Goal: Register for event/course

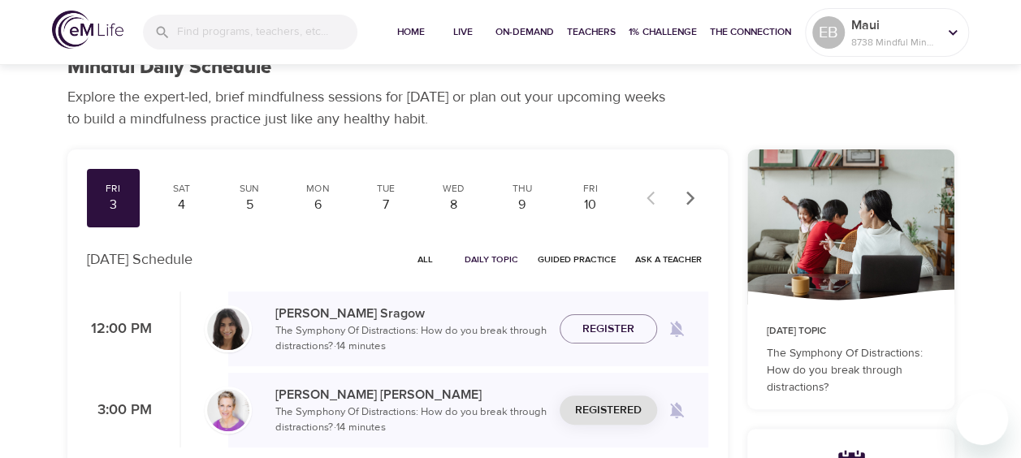
scroll to position [20, 0]
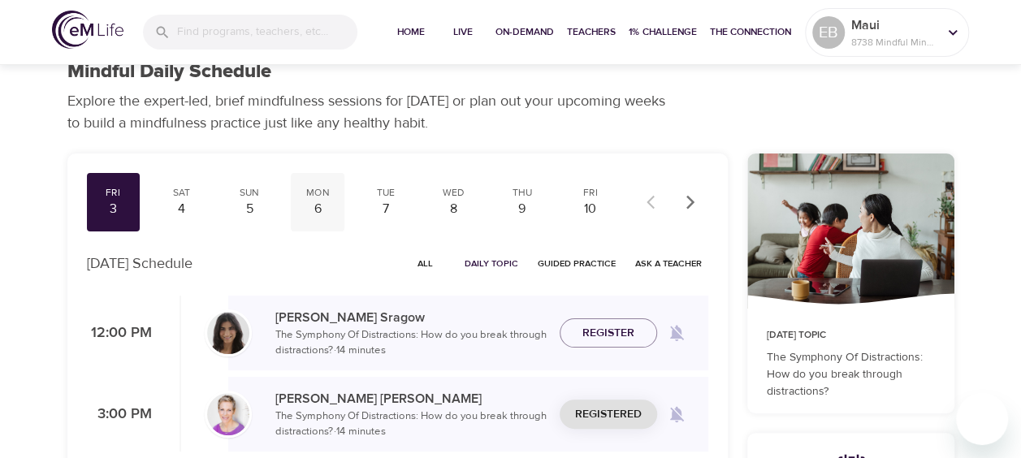
click at [315, 195] on div "Mon" at bounding box center [317, 193] width 41 height 14
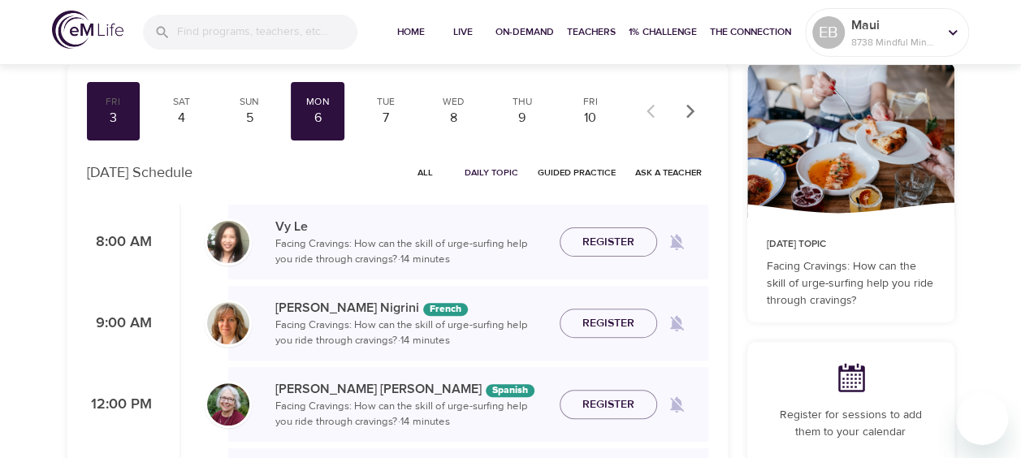
scroll to position [102, 0]
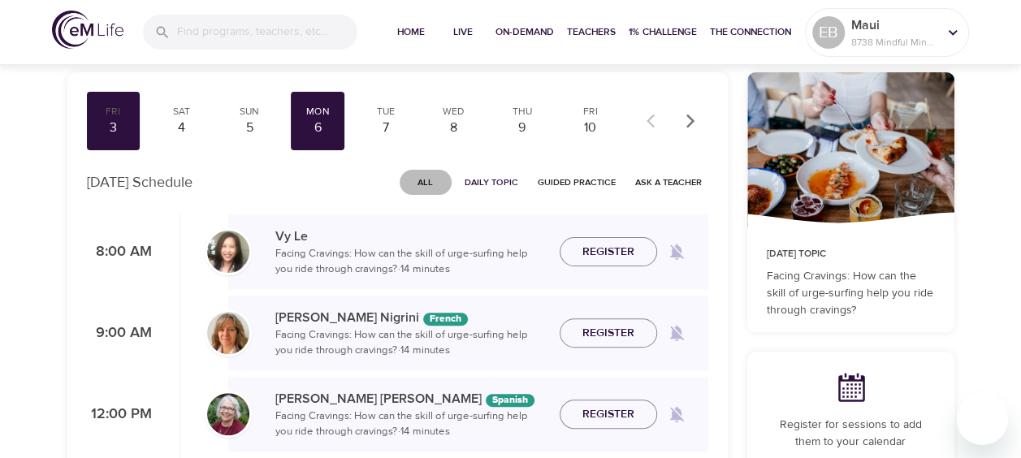
click at [436, 182] on span "All" at bounding box center [425, 182] width 39 height 15
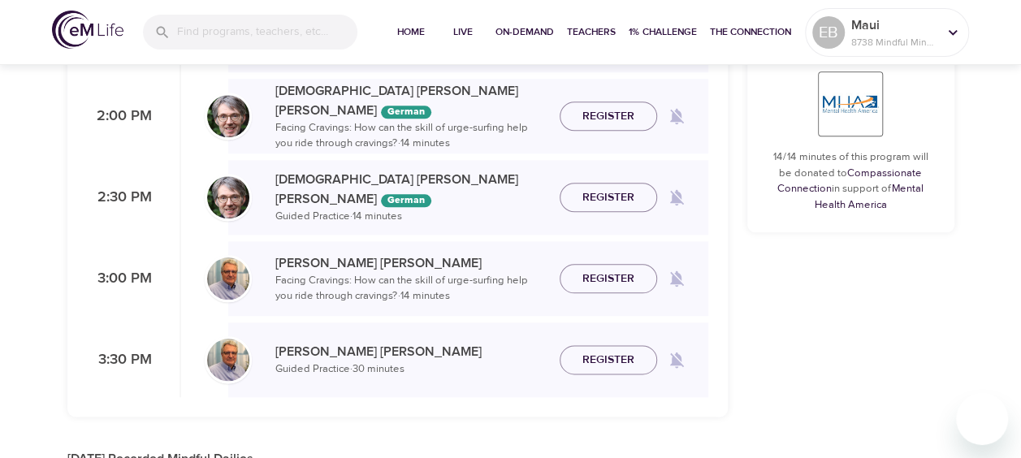
scroll to position [833, 0]
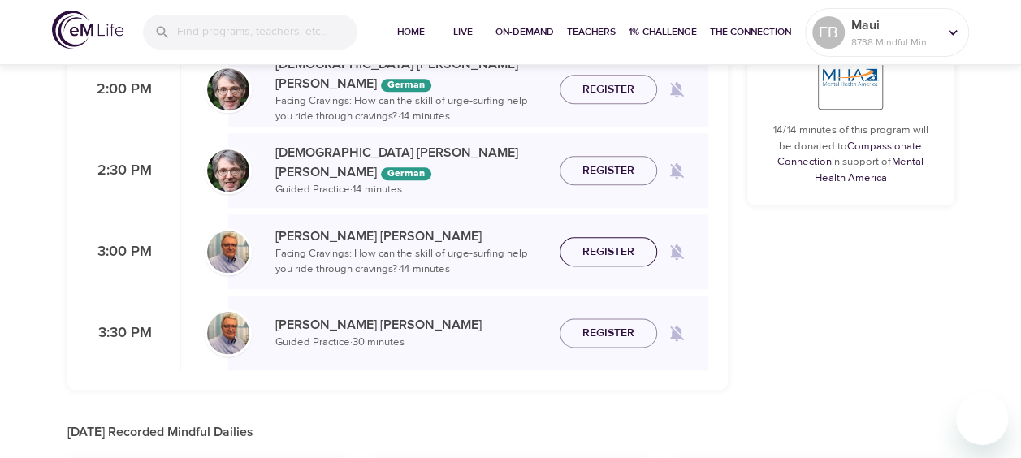
click at [614, 249] on span "Register" at bounding box center [609, 252] width 52 height 20
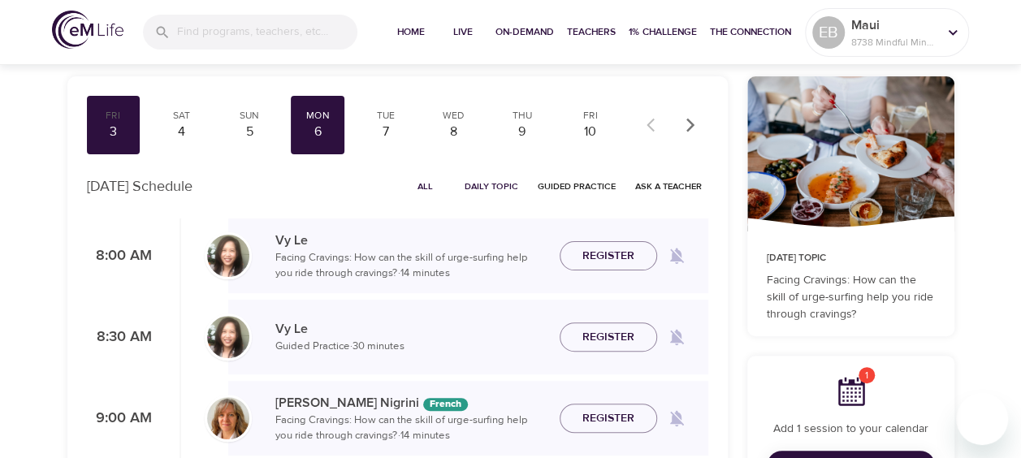
scroll to position [81, 0]
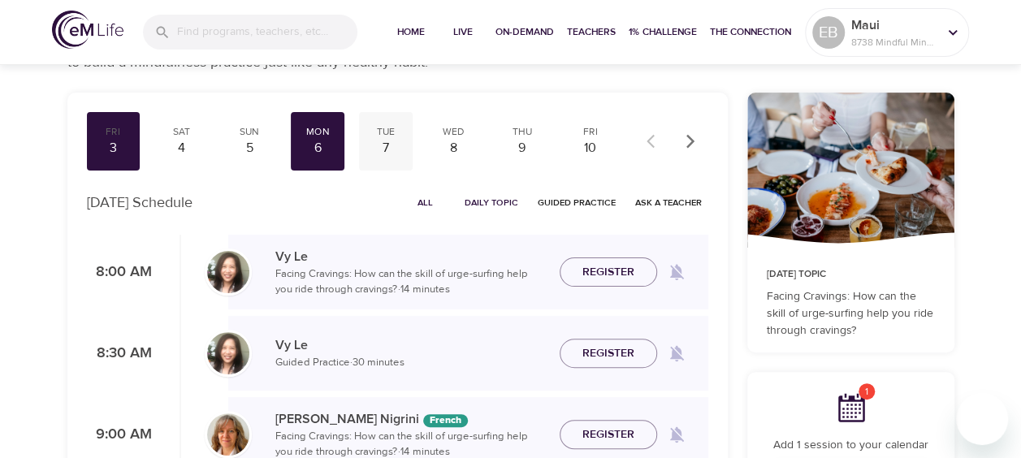
click at [380, 149] on div "7" at bounding box center [386, 148] width 41 height 19
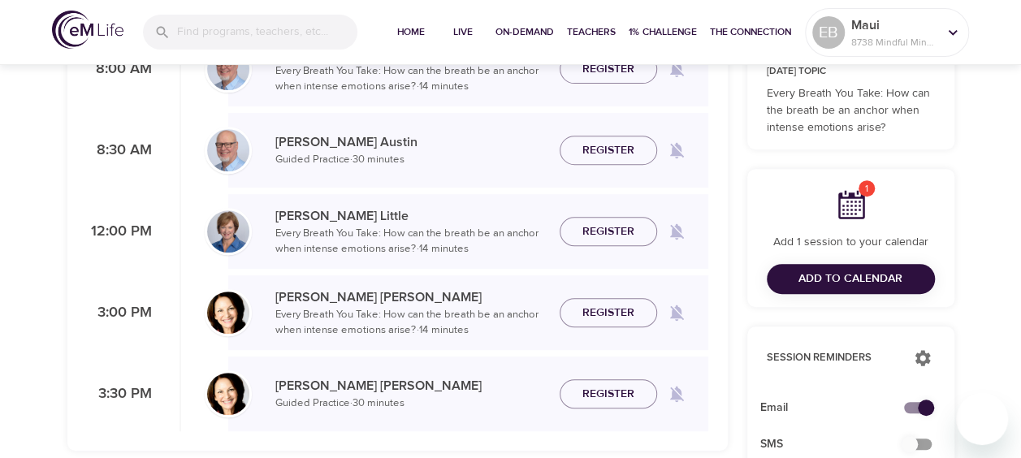
scroll to position [305, 0]
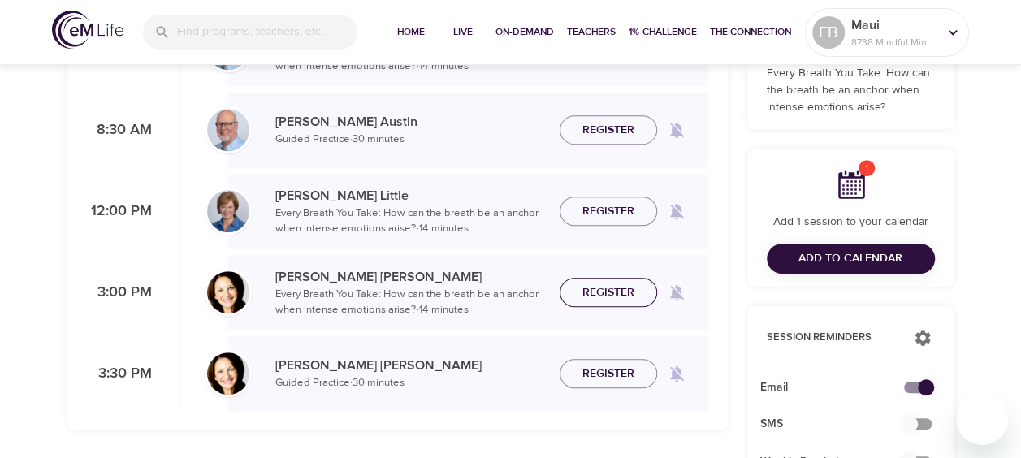
click at [606, 289] on span "Register" at bounding box center [609, 293] width 52 height 20
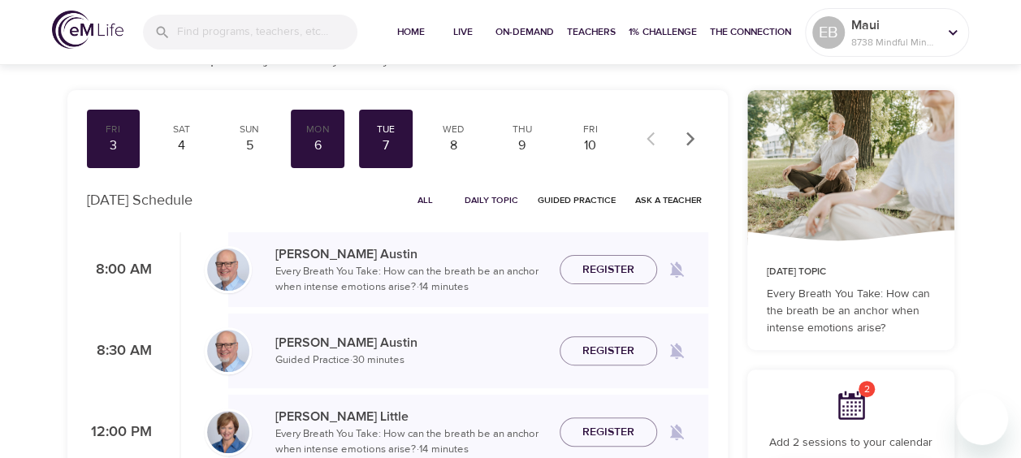
scroll to position [81, 0]
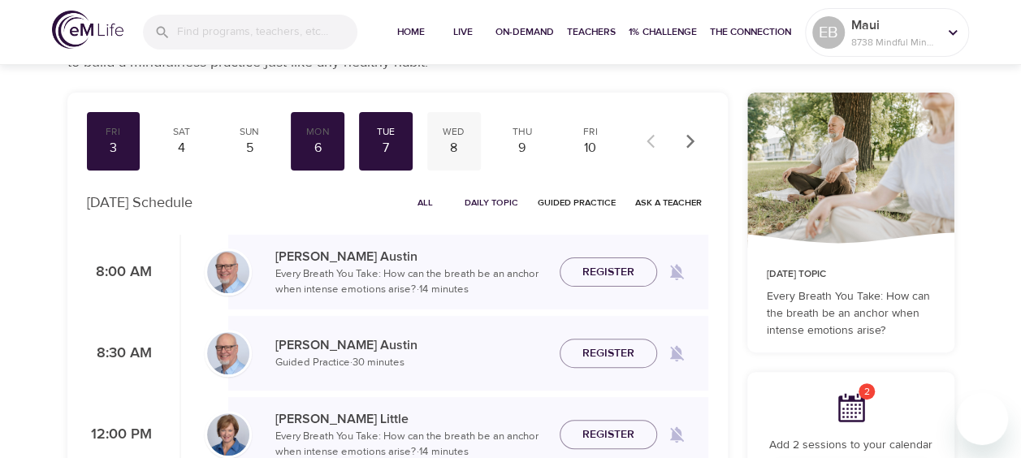
click at [449, 139] on div "8" at bounding box center [454, 148] width 41 height 19
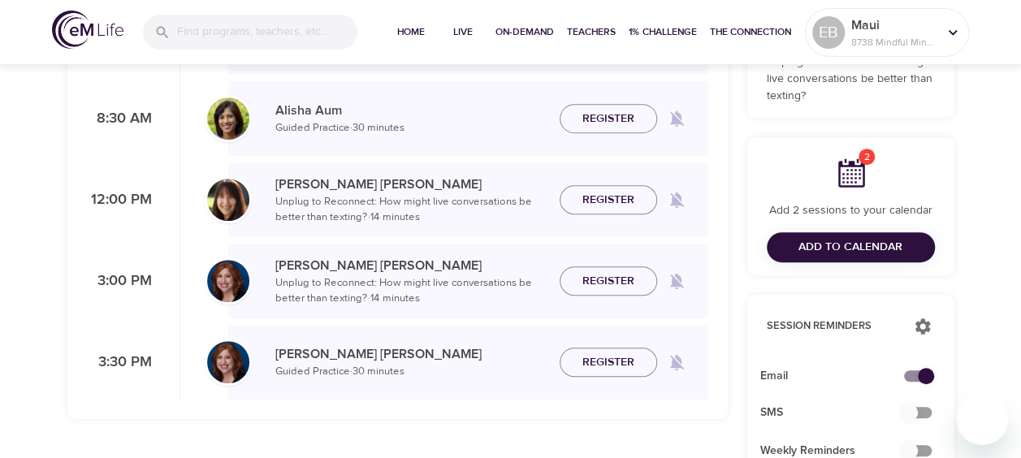
scroll to position [325, 0]
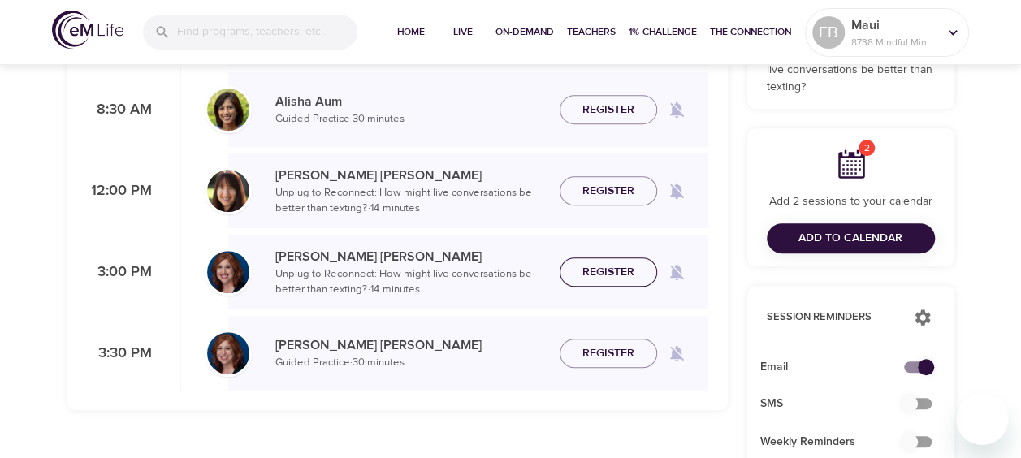
click at [613, 268] on span "Register" at bounding box center [609, 272] width 52 height 20
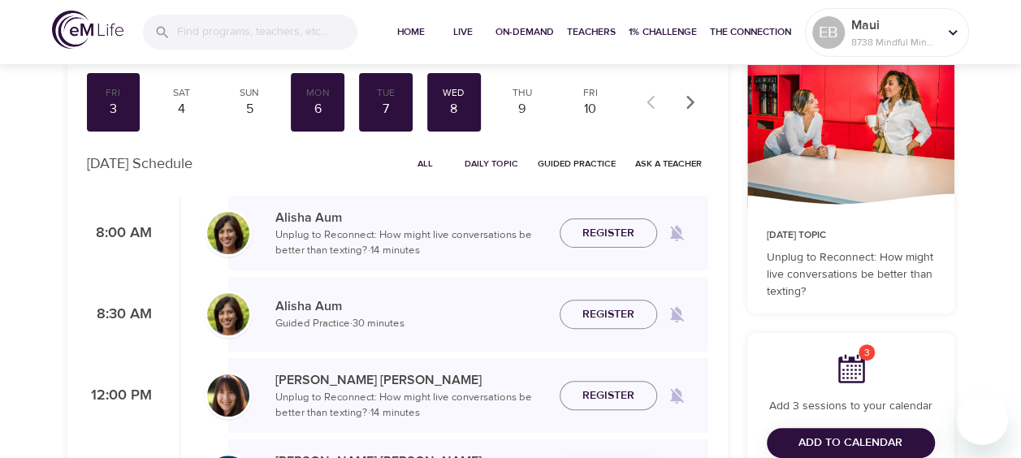
scroll to position [102, 0]
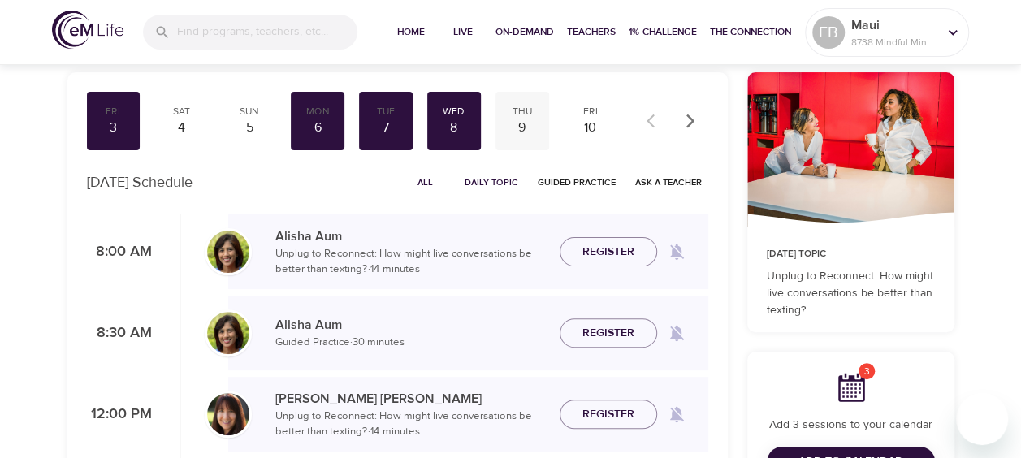
click at [515, 120] on div "9" at bounding box center [522, 128] width 41 height 19
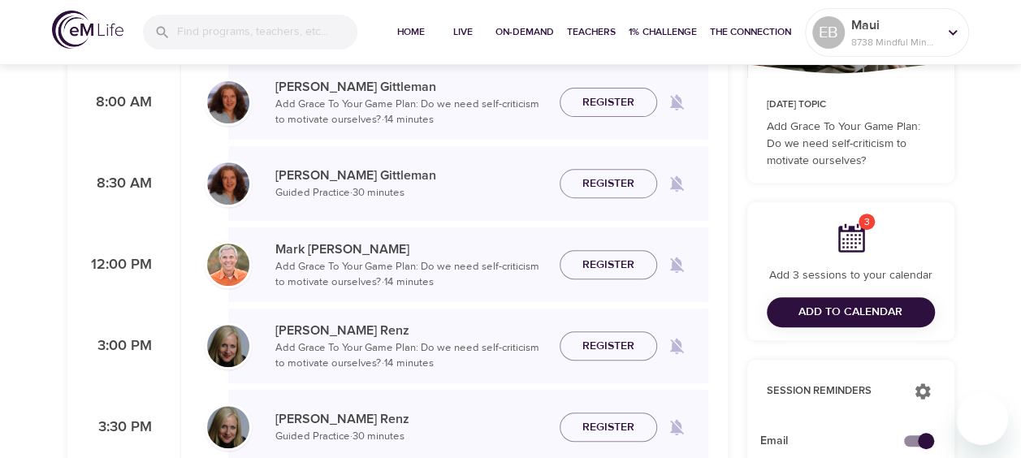
scroll to position [264, 0]
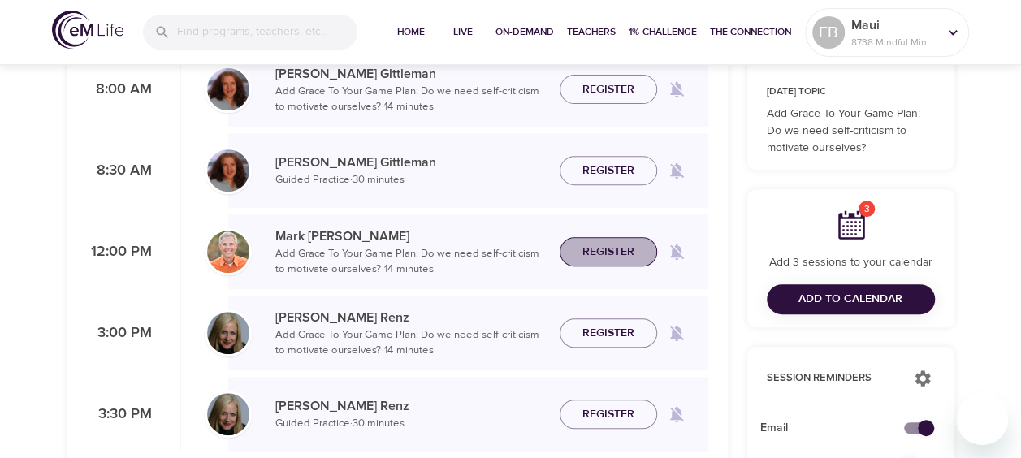
click at [585, 245] on span "Register" at bounding box center [609, 252] width 52 height 20
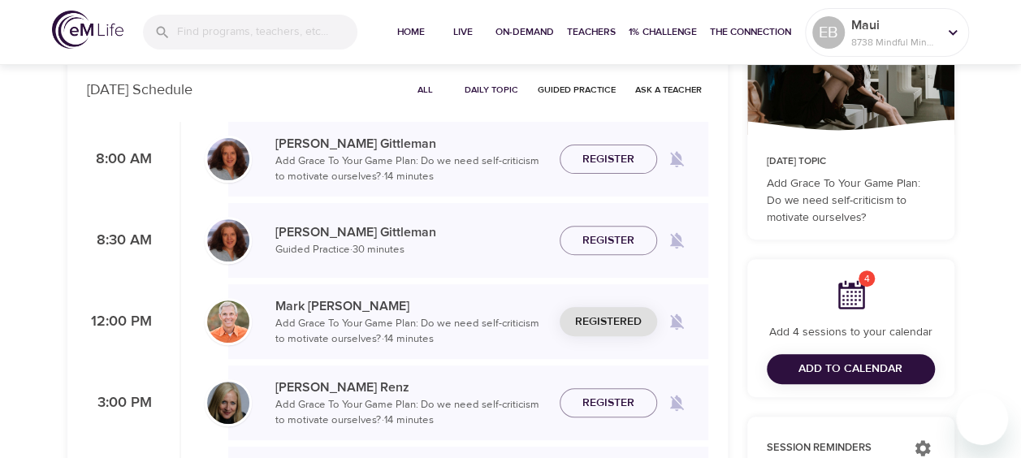
scroll to position [20, 0]
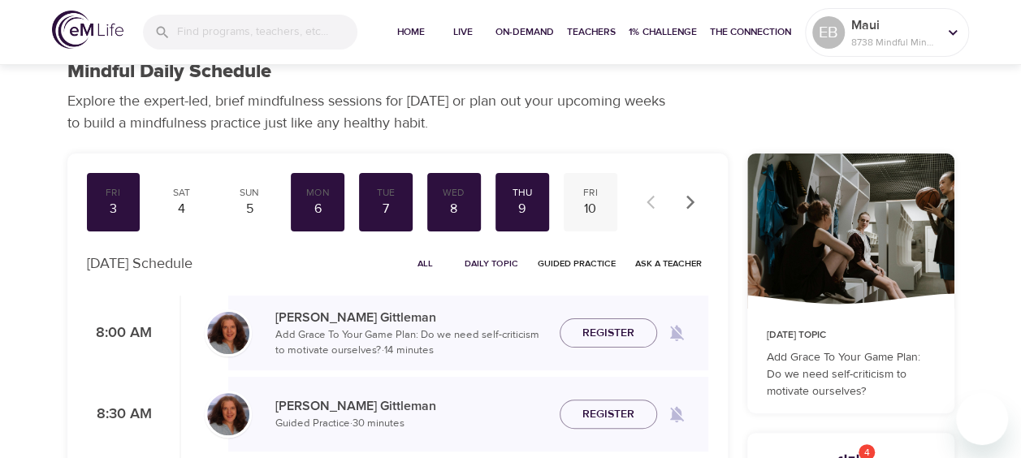
click at [587, 215] on div "10" at bounding box center [590, 209] width 41 height 19
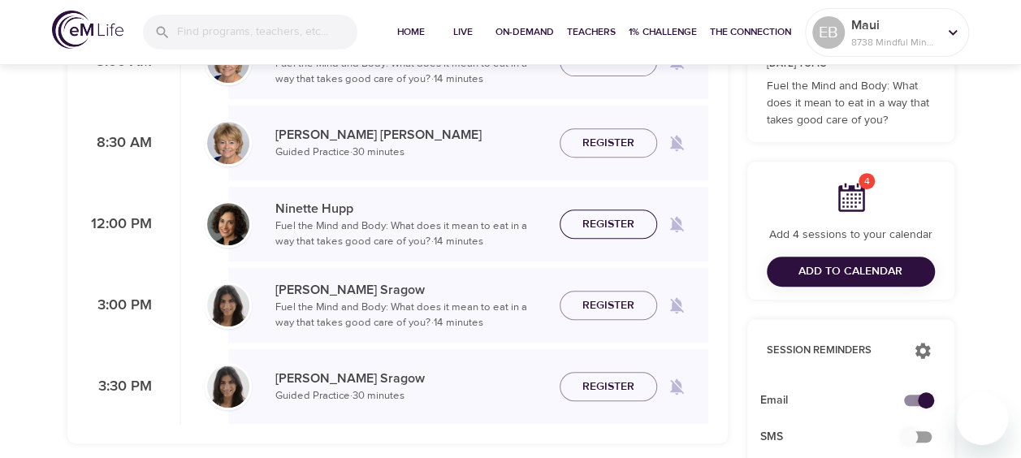
scroll to position [345, 0]
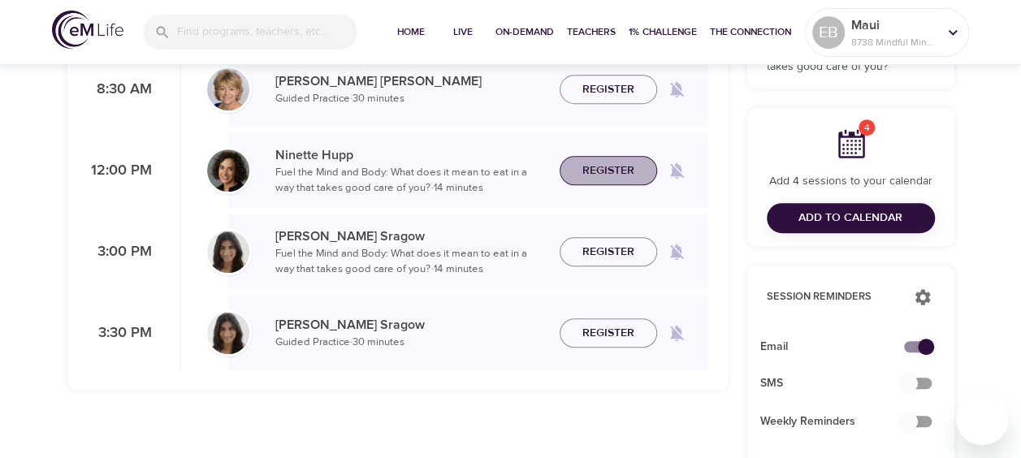
click at [613, 181] on button "Register" at bounding box center [609, 171] width 98 height 30
click at [840, 222] on span "Add to Calendar" at bounding box center [851, 218] width 104 height 20
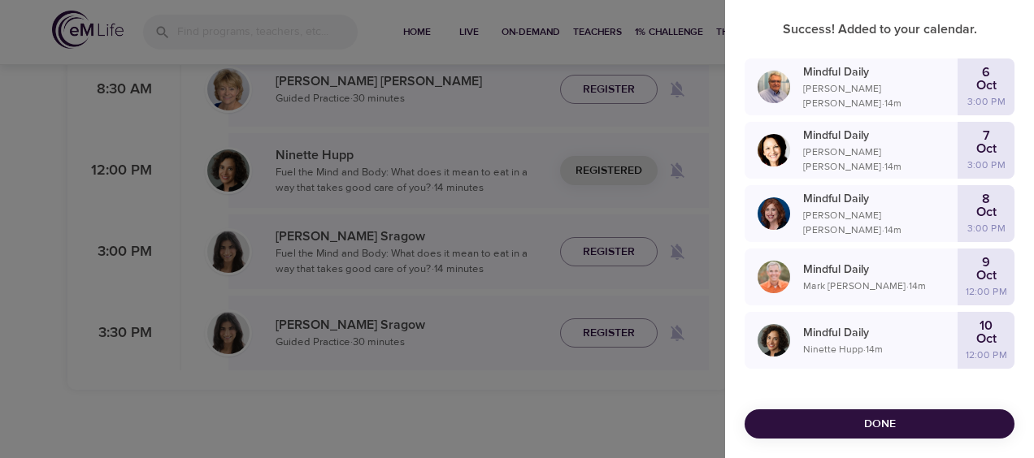
click at [897, 414] on span "Done" at bounding box center [879, 424] width 244 height 20
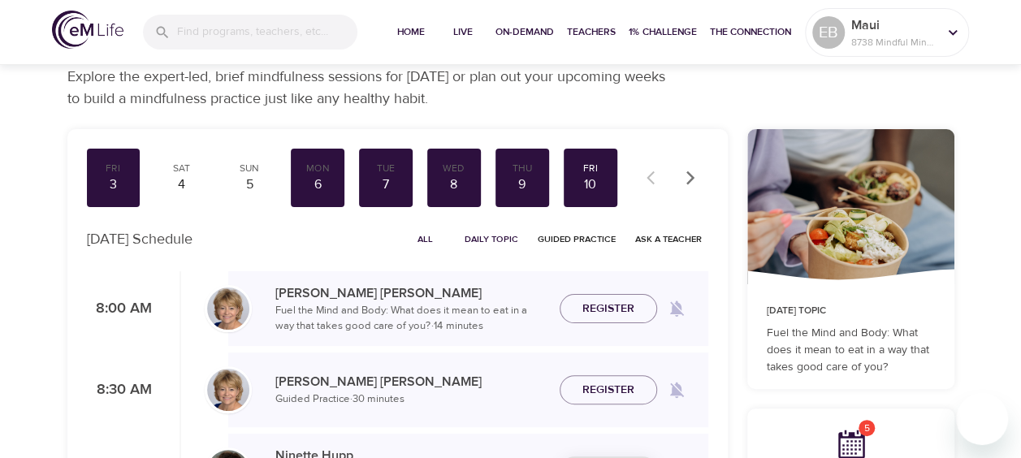
scroll to position [0, 0]
